Goal: Find specific page/section: Find specific page/section

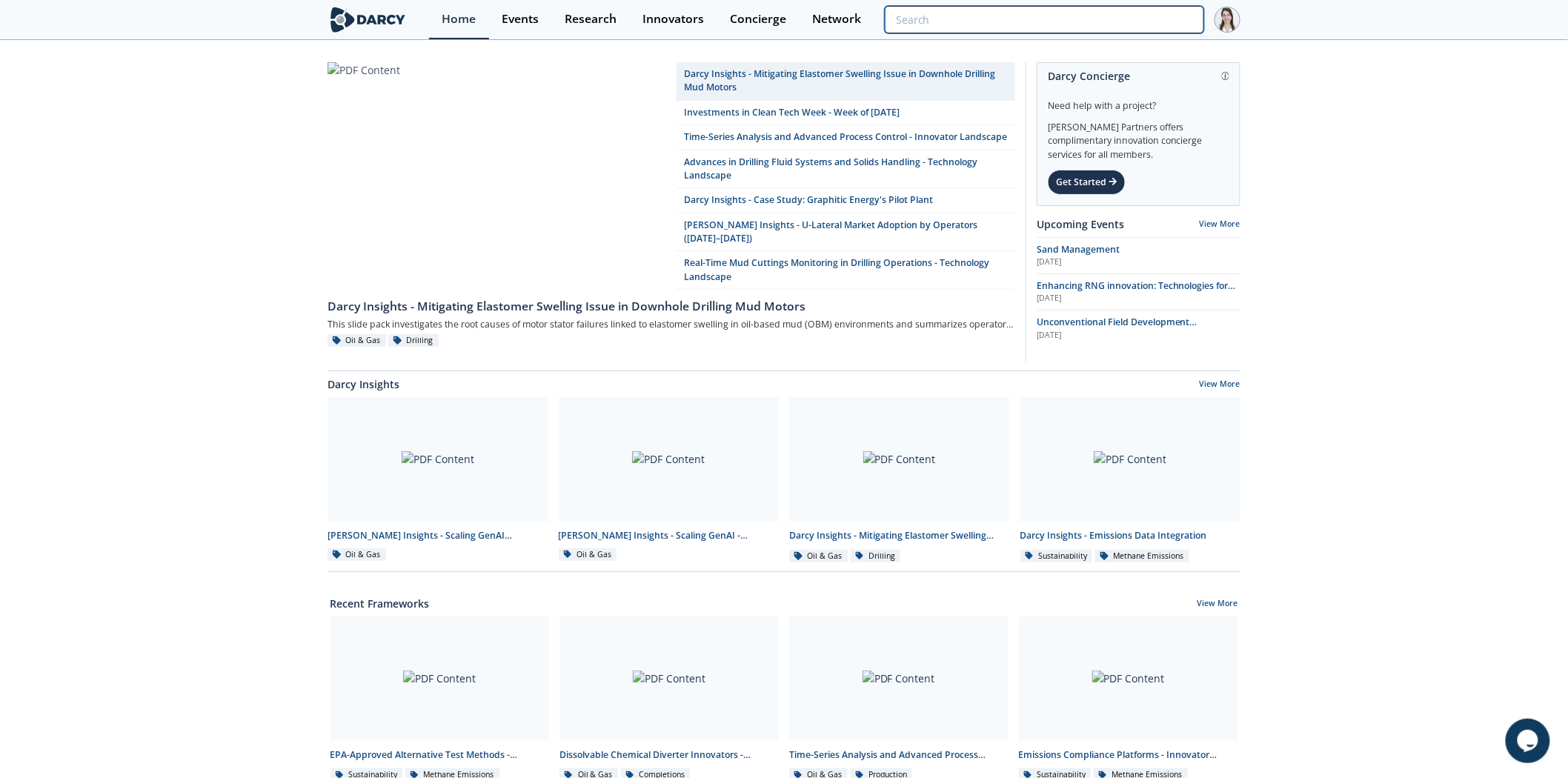
click at [1094, 24] on input "search" at bounding box center [1045, 19] width 319 height 28
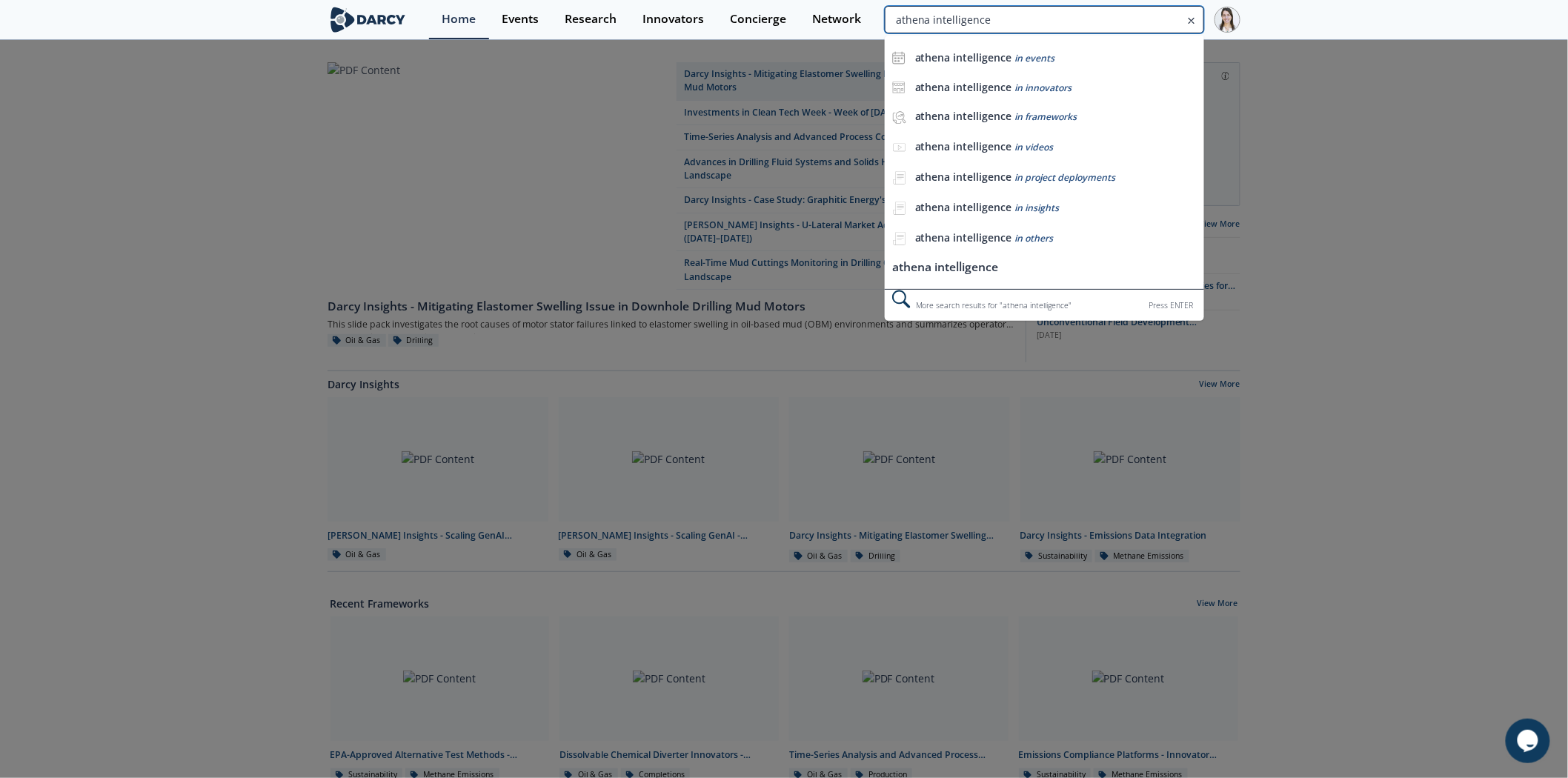
type input "athena intelligence"
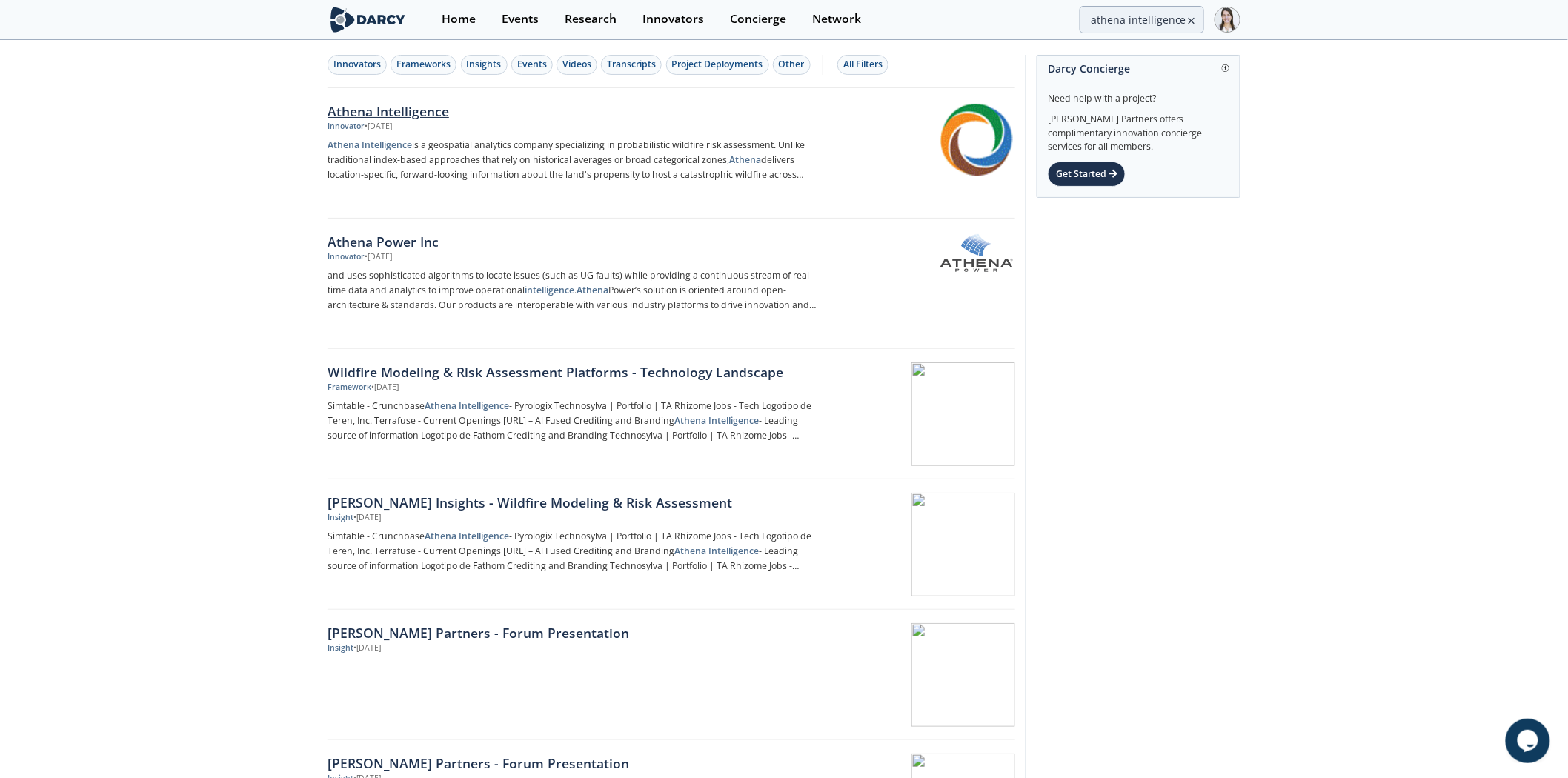
click at [378, 120] on div "Athena Intelligence" at bounding box center [572, 111] width 491 height 19
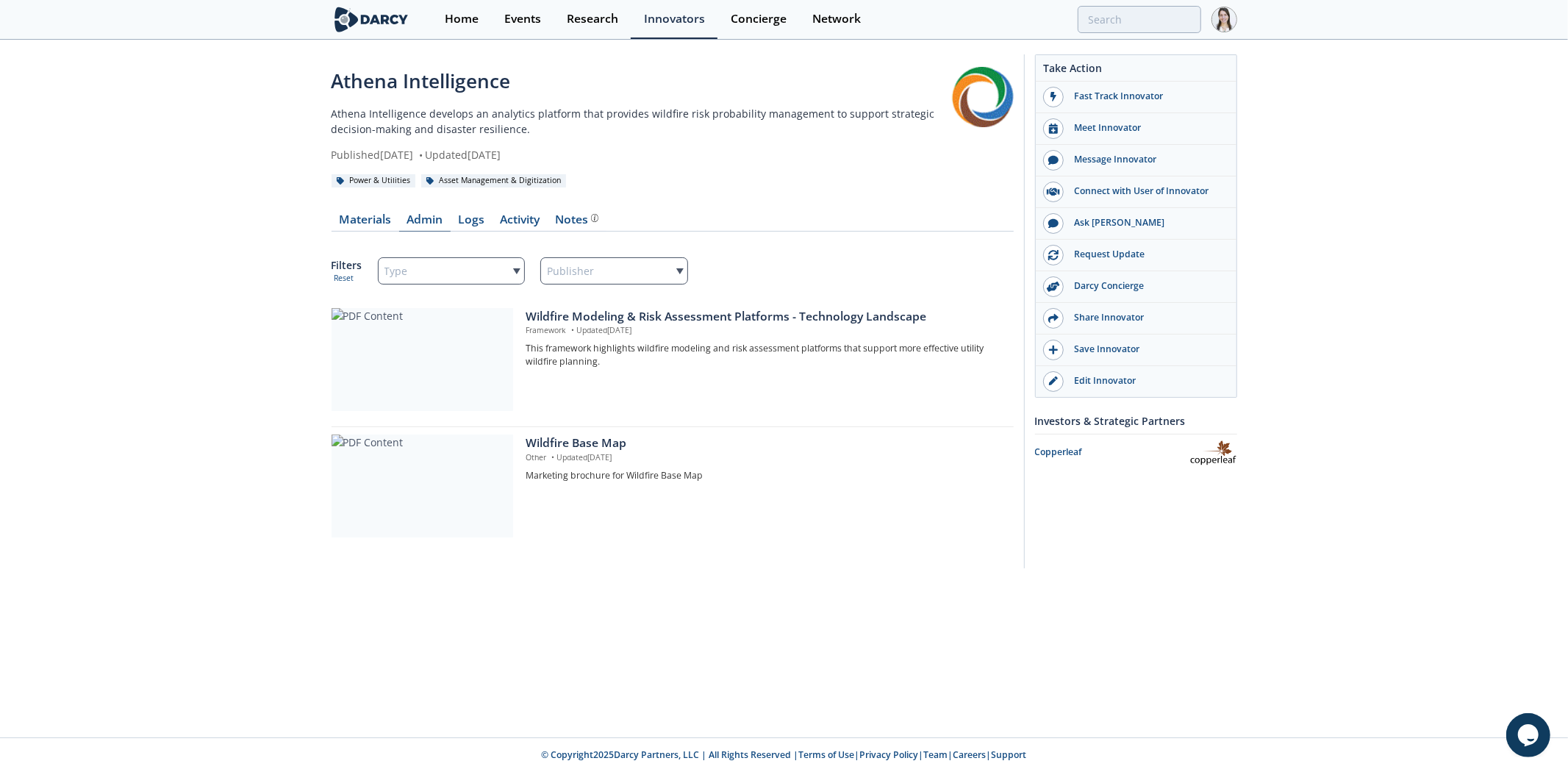
click at [403, 223] on link "Admin" at bounding box center [425, 223] width 52 height 18
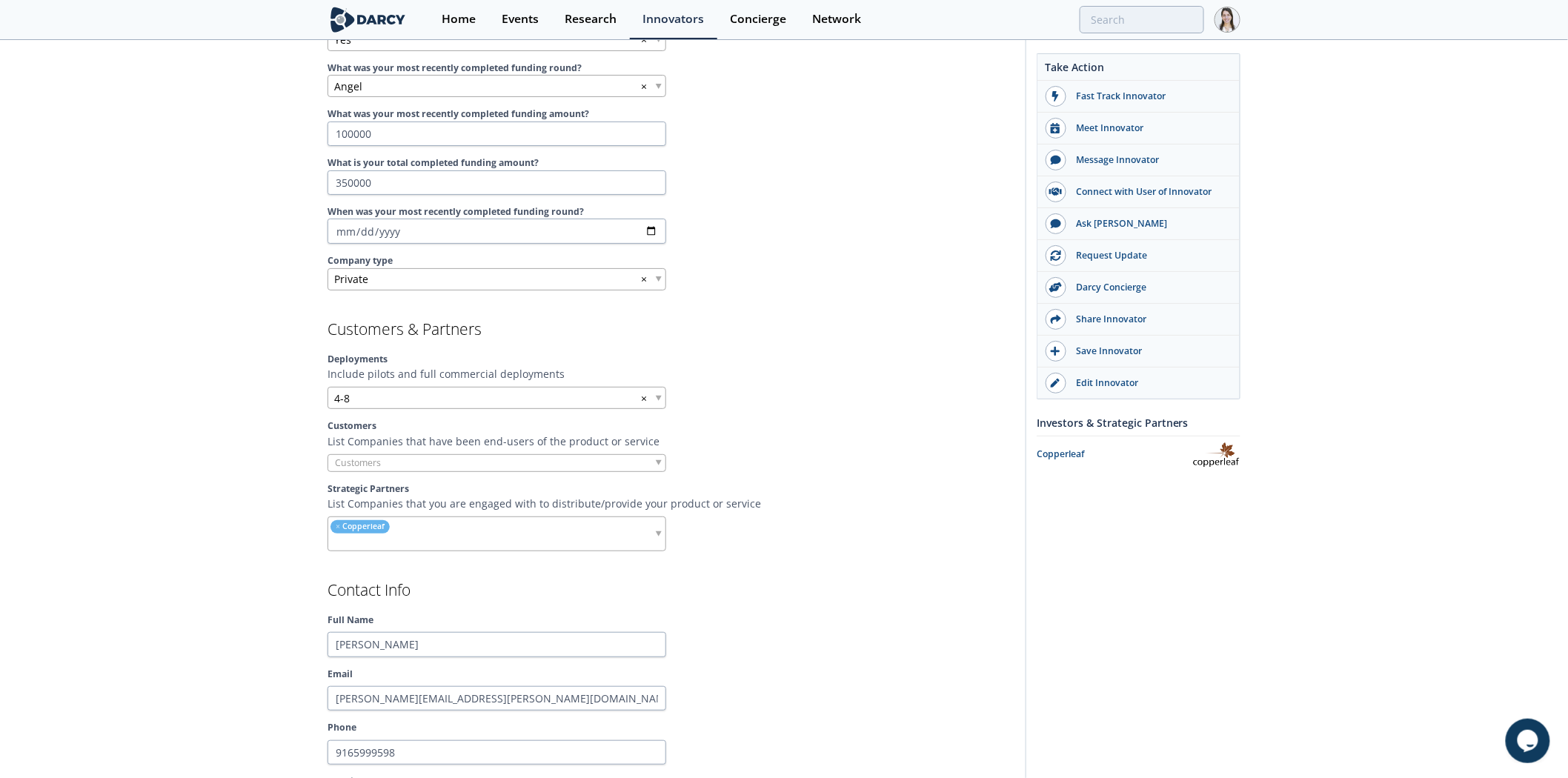
scroll to position [988, 0]
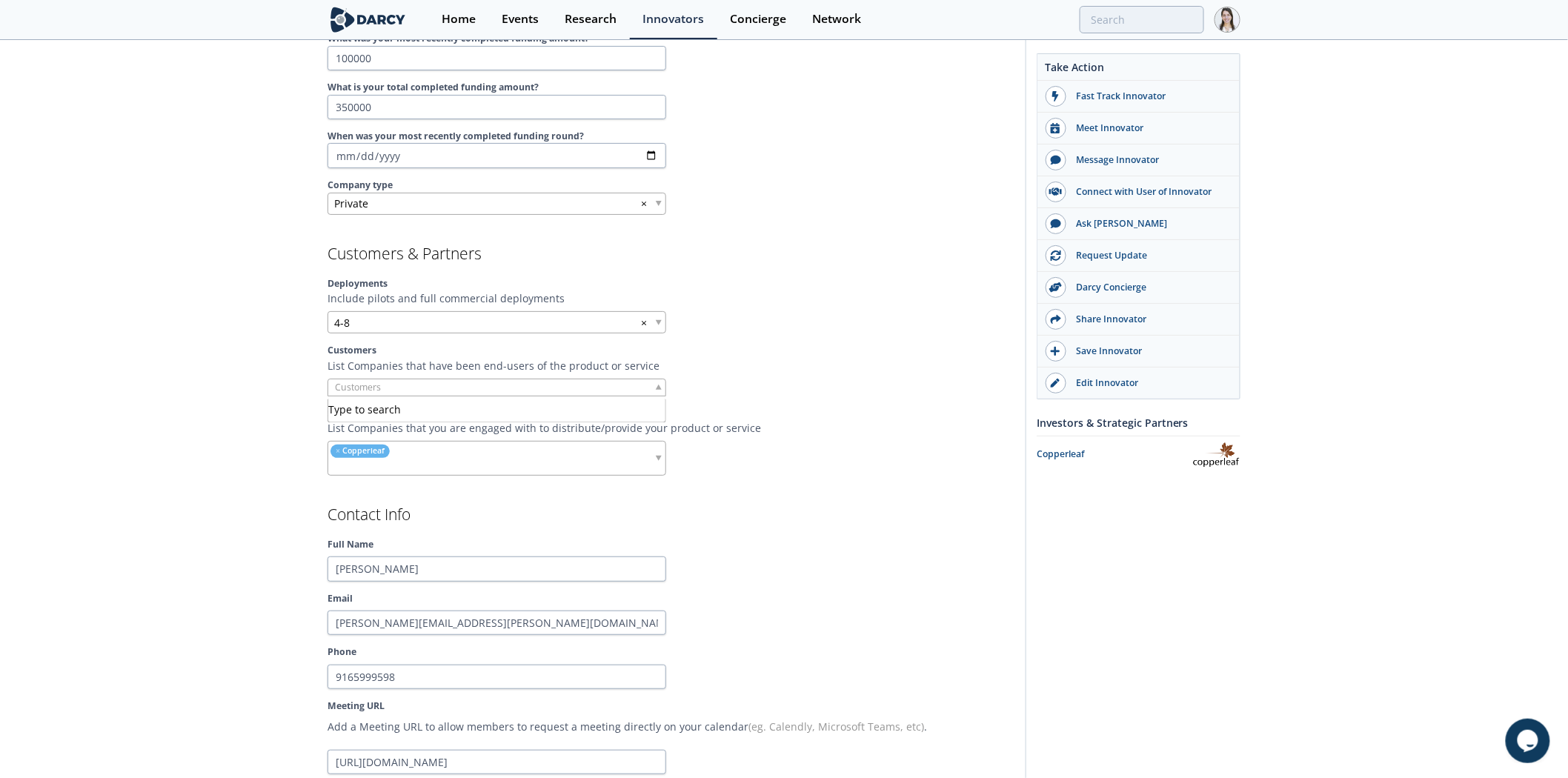
click at [375, 389] on input "search" at bounding box center [384, 387] width 112 height 15
click at [791, 412] on label "Strategic Partners" at bounding box center [670, 414] width 687 height 13
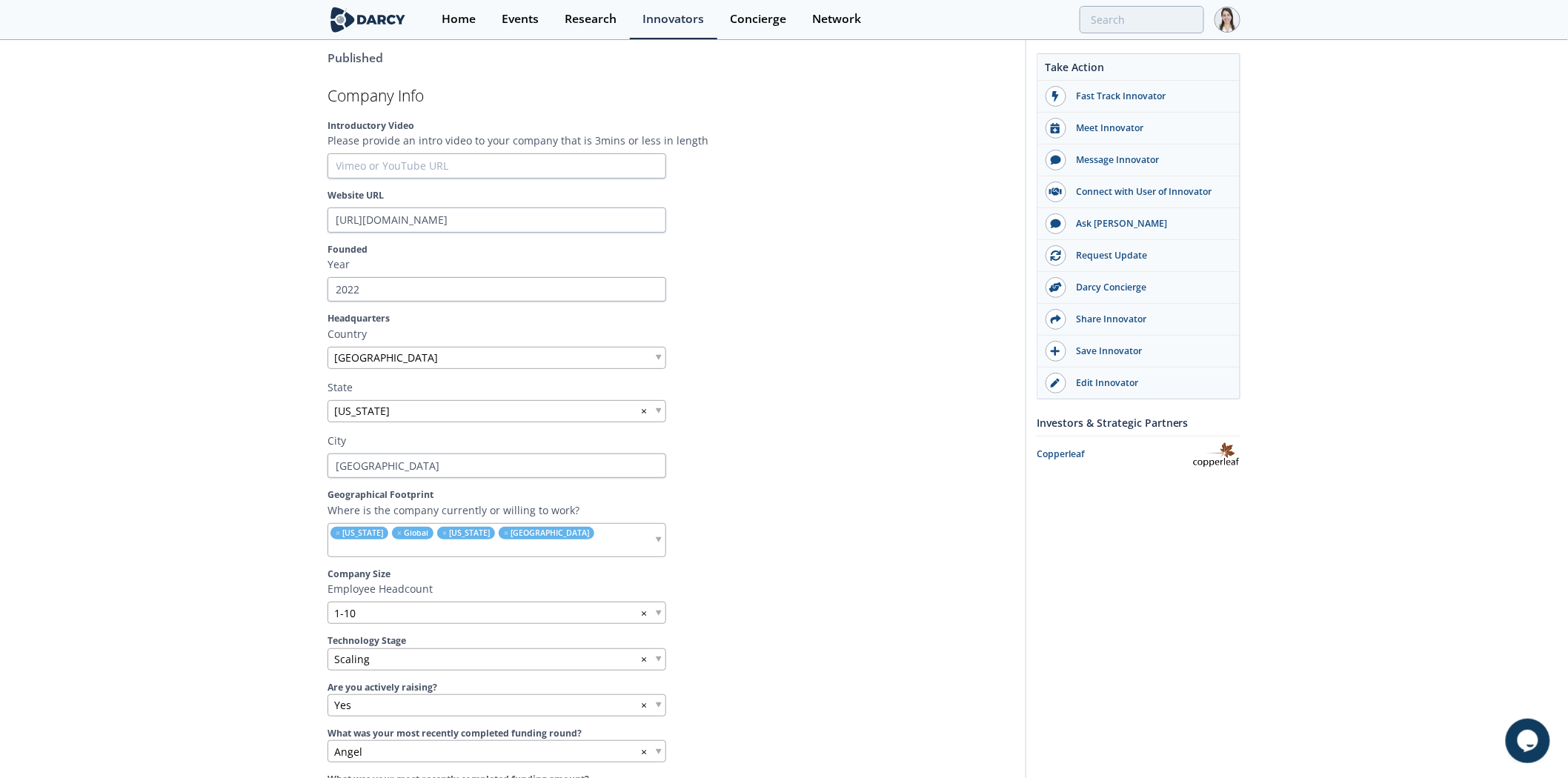
scroll to position [0, 0]
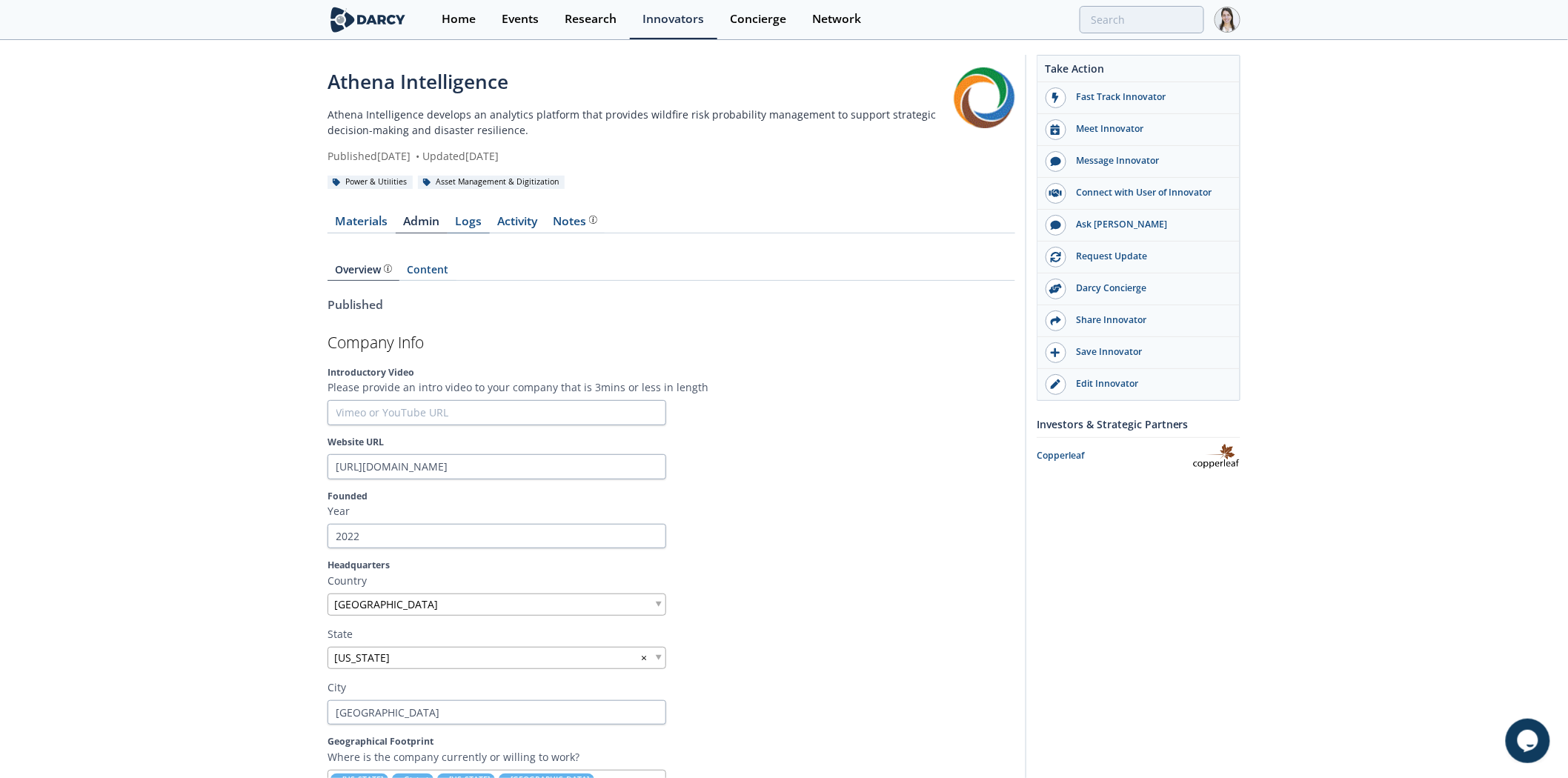
click at [462, 224] on link "Logs" at bounding box center [469, 224] width 42 height 18
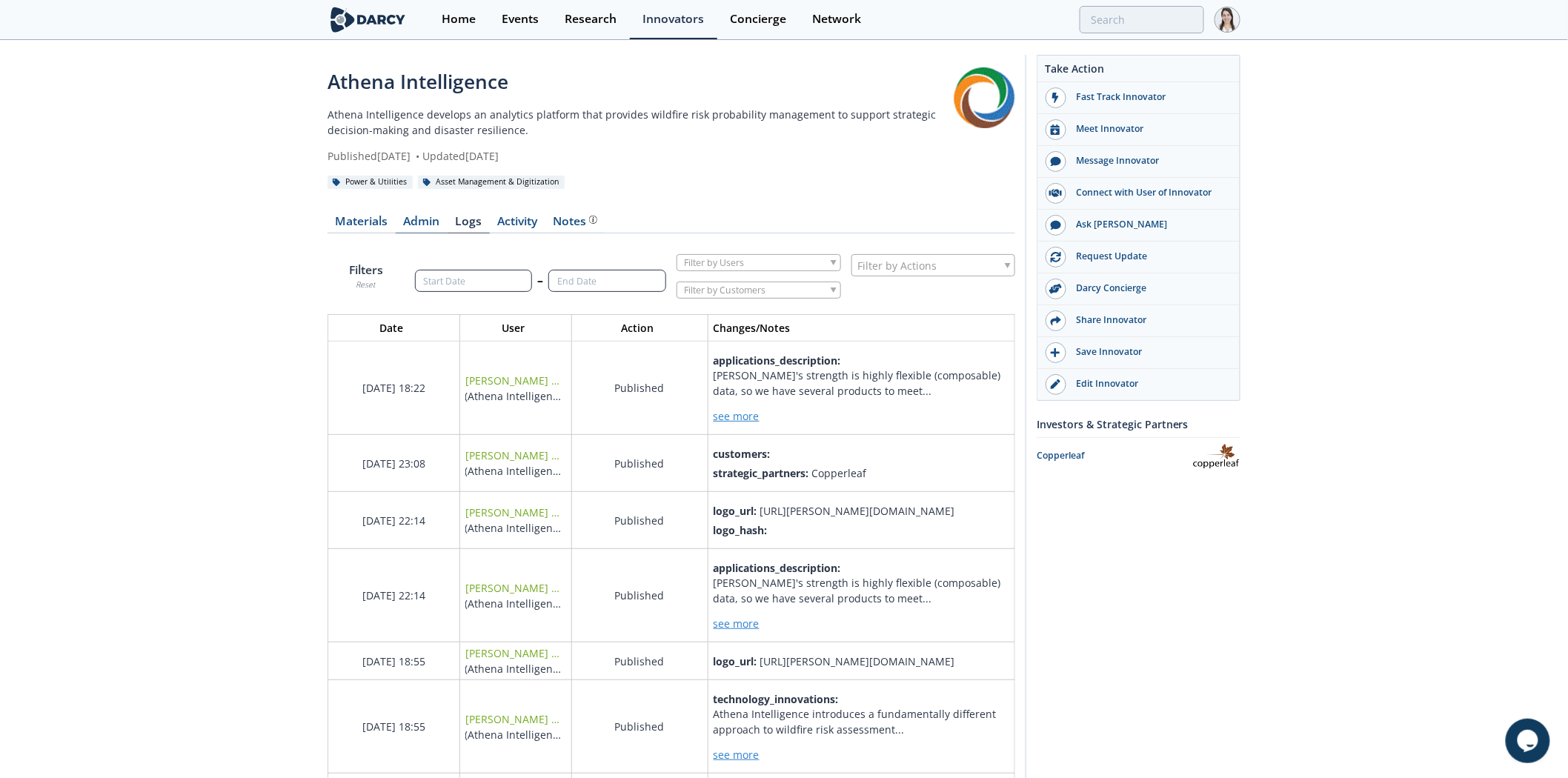
click at [428, 228] on link "Admin" at bounding box center [421, 224] width 52 height 18
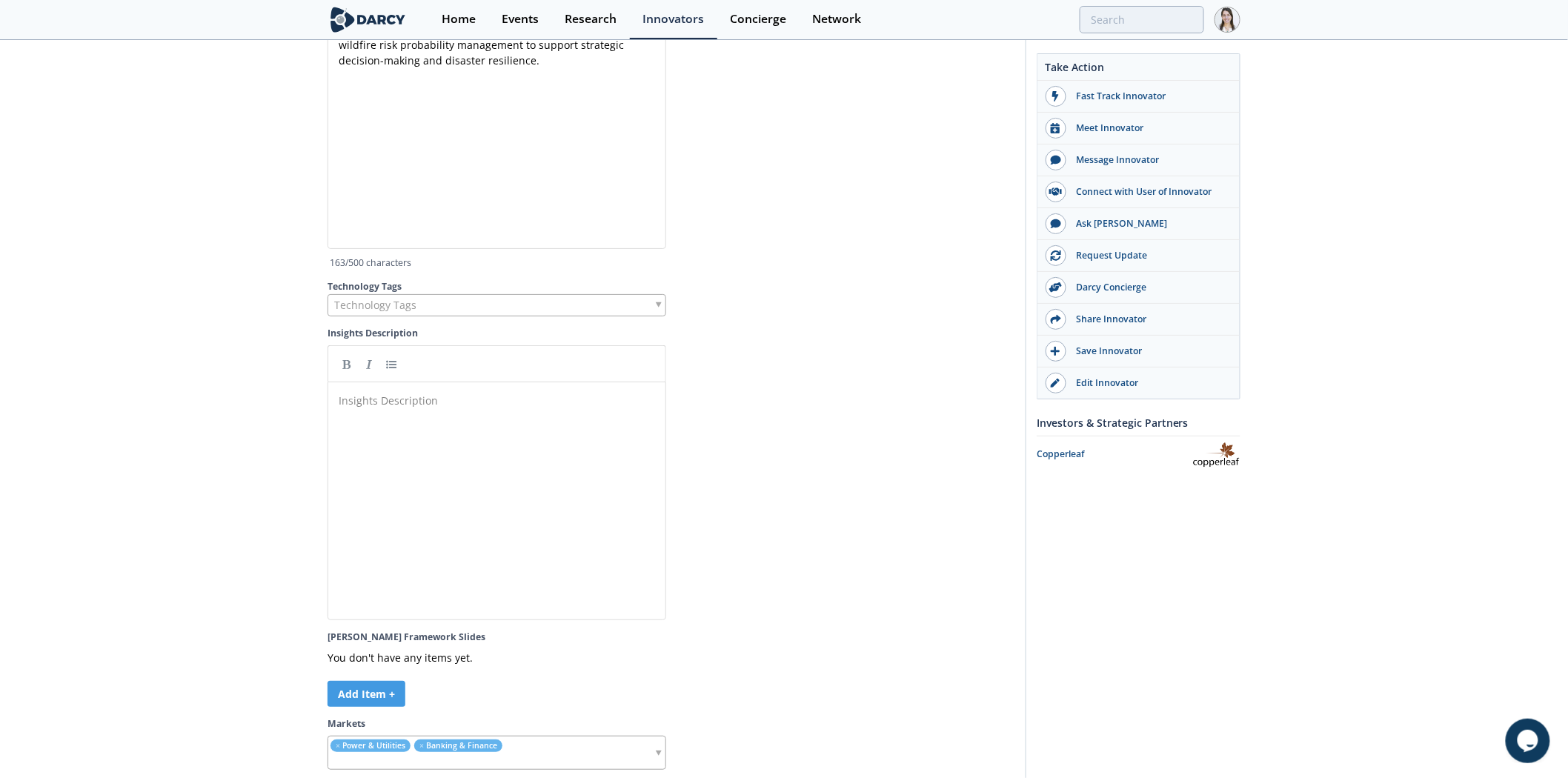
scroll to position [4612, 0]
drag, startPoint x: 331, startPoint y: 329, endPoint x: 562, endPoint y: 332, distance: 231.0
click at [402, 328] on div "Insights Description Insights Description ​" at bounding box center [670, 472] width 687 height 294
click at [765, 401] on div at bounding box center [846, 481] width 339 height 275
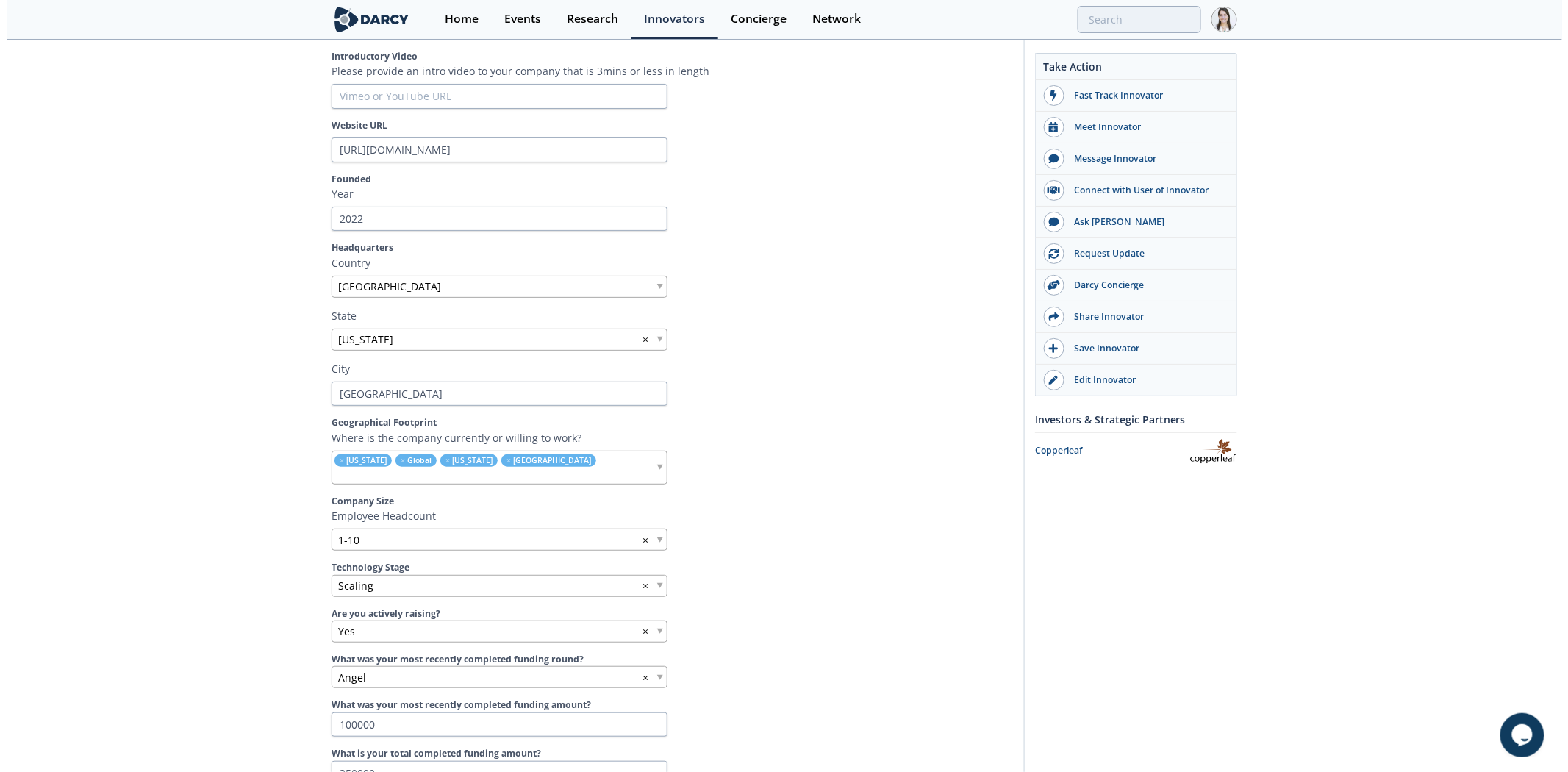
scroll to position [0, 0]
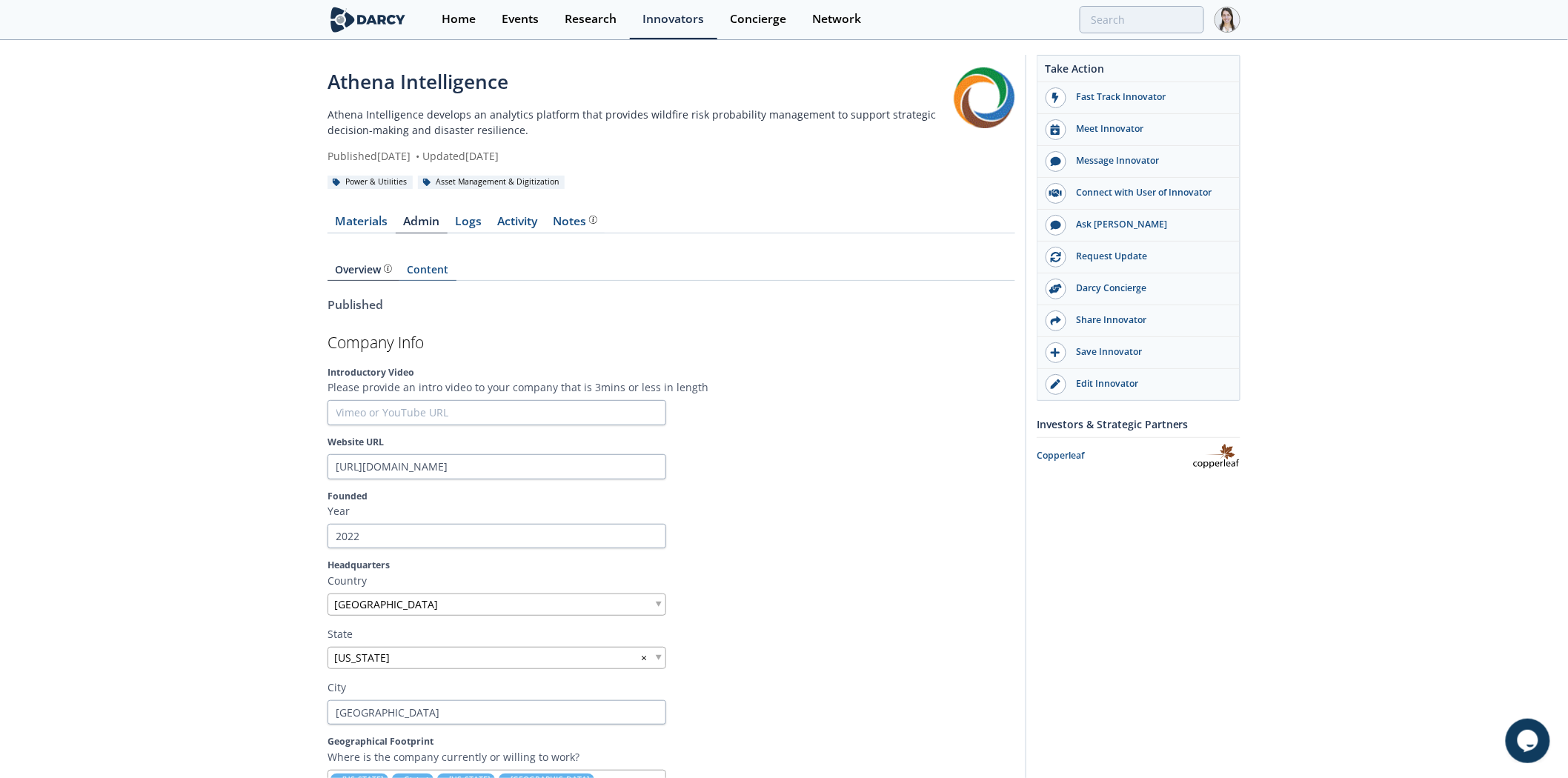
click at [443, 271] on link "Content" at bounding box center [428, 272] width 57 height 16
